Goal: Transaction & Acquisition: Purchase product/service

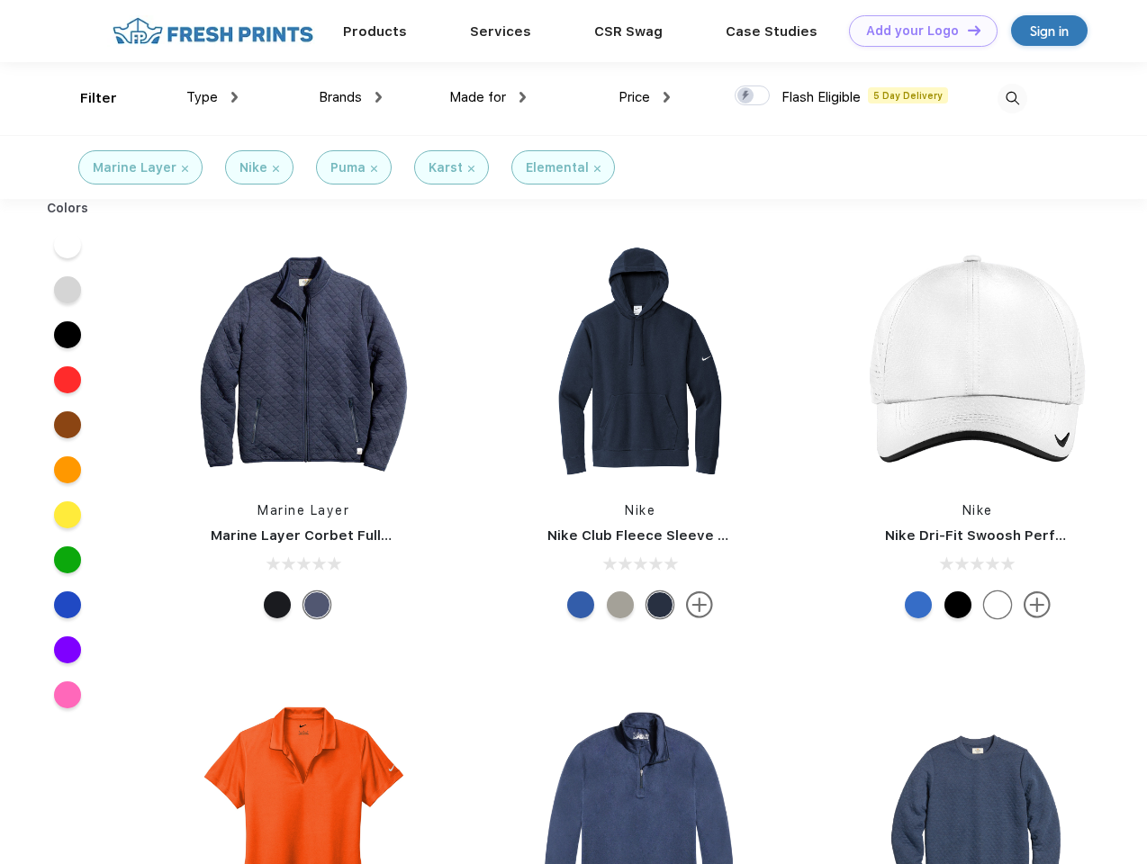
click at [916, 31] on link "Add your Logo Design Tool" at bounding box center [923, 31] width 149 height 32
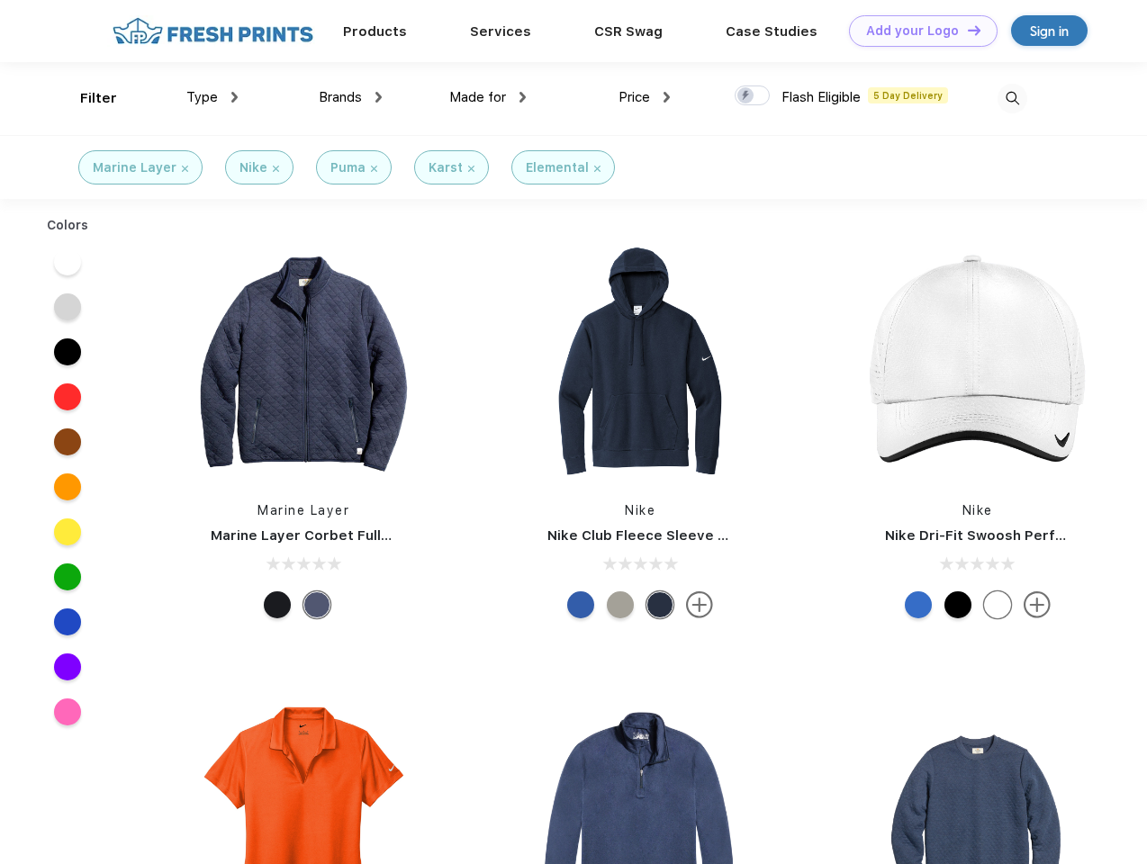
click at [0, 0] on div "Design Tool" at bounding box center [0, 0] width 0 height 0
click at [966, 30] on link "Add your Logo Design Tool" at bounding box center [923, 31] width 149 height 32
click at [86, 98] on div "Filter" at bounding box center [98, 98] width 37 height 21
click at [212, 97] on span "Type" at bounding box center [202, 97] width 32 height 16
click at [350, 97] on span "Brands" at bounding box center [340, 97] width 43 height 16
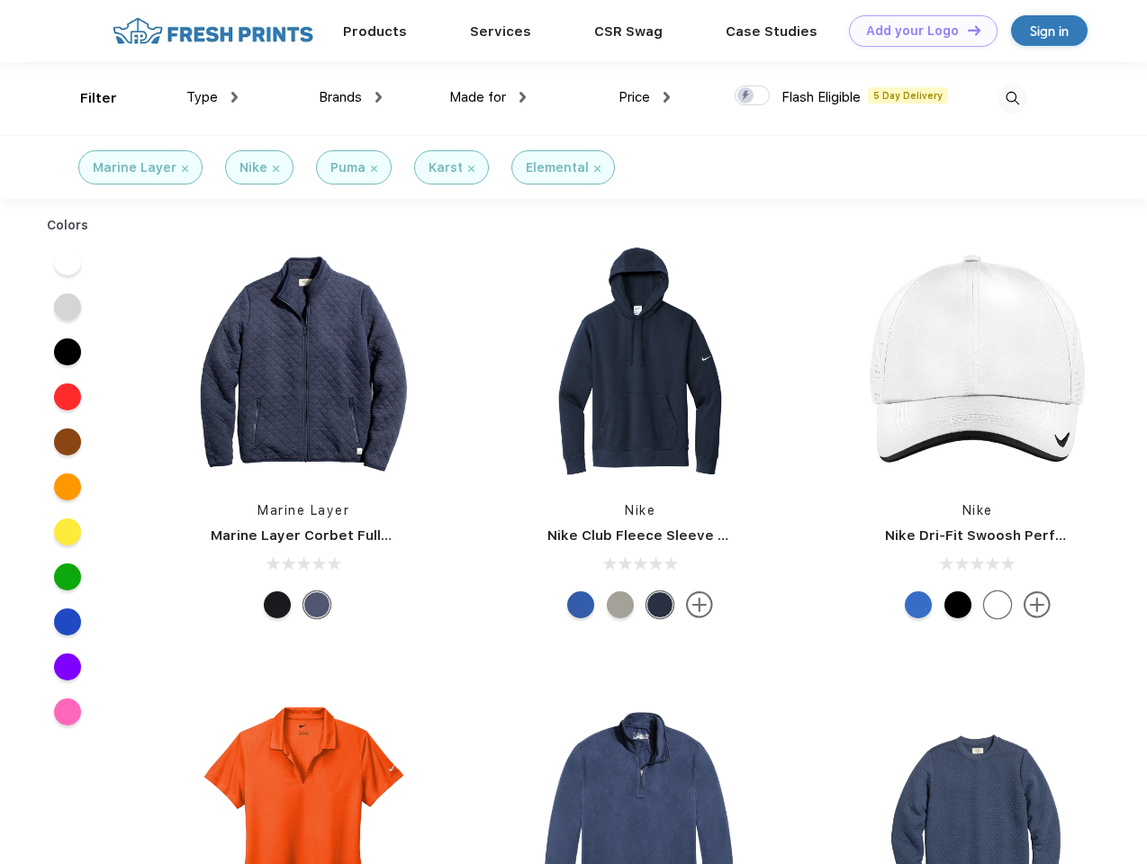
click at [488, 97] on span "Made for" at bounding box center [477, 97] width 57 height 16
click at [644, 97] on span "Price" at bounding box center [634, 97] width 32 height 16
click at [752, 96] on div at bounding box center [751, 96] width 35 height 20
click at [746, 96] on input "checkbox" at bounding box center [740, 91] width 12 height 12
click at [1012, 98] on img at bounding box center [1012, 99] width 30 height 30
